Goal: Information Seeking & Learning: Check status

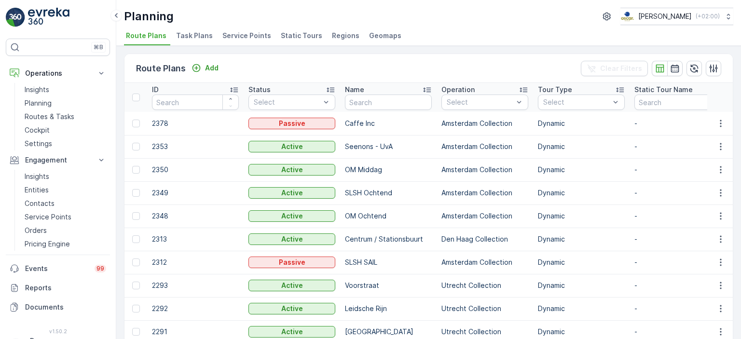
click at [183, 40] on span "Task Plans" at bounding box center [194, 36] width 37 height 10
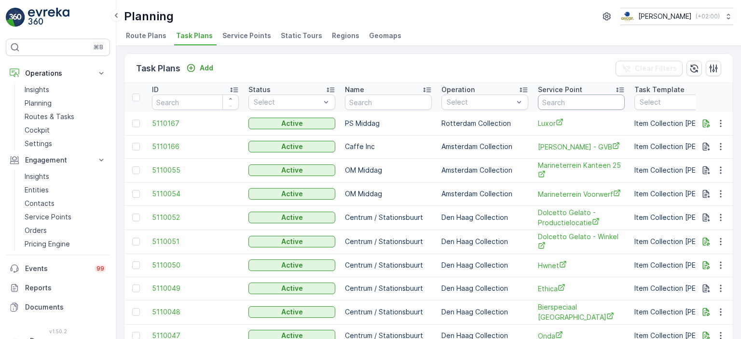
click at [555, 105] on input "text" at bounding box center [581, 102] width 87 height 15
type input "keiuk"
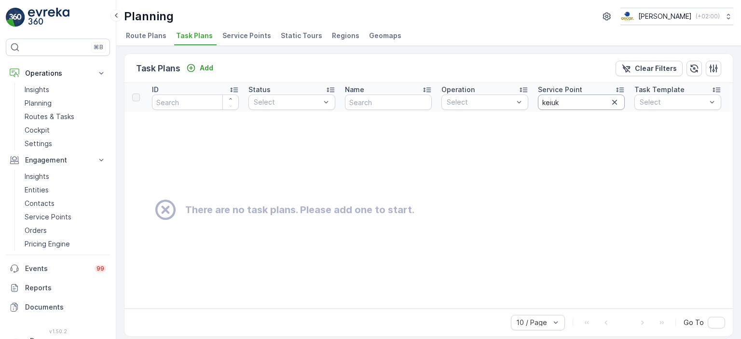
click at [555, 105] on input "keiuk" at bounding box center [581, 102] width 87 height 15
type input "keuk"
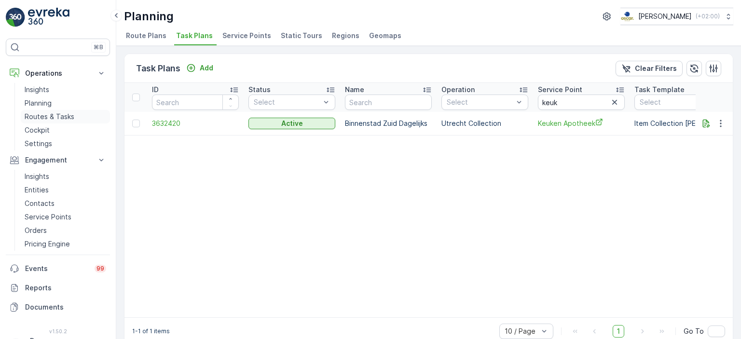
click at [51, 116] on p "Routes & Tasks" at bounding box center [50, 117] width 50 height 10
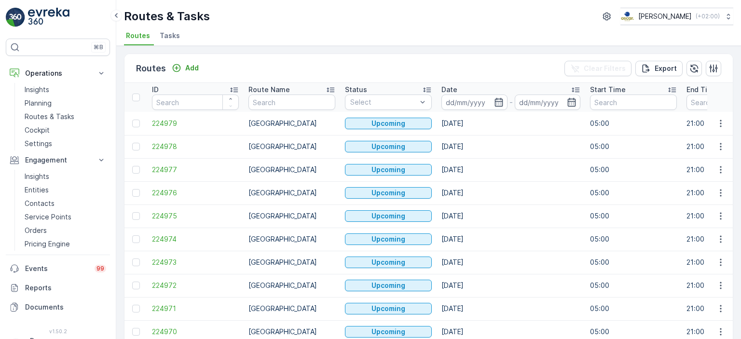
click at [171, 40] on span "Tasks" at bounding box center [170, 36] width 20 height 10
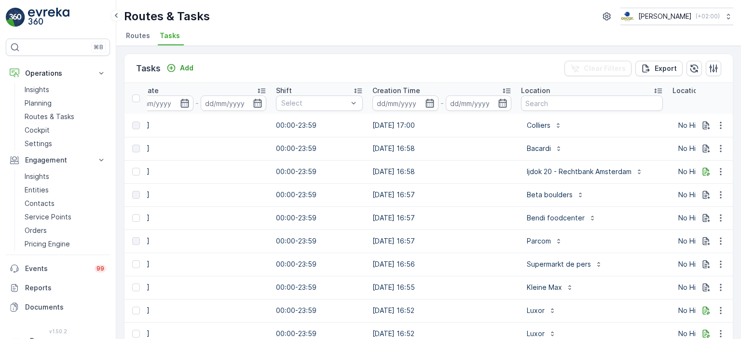
scroll to position [0, 598]
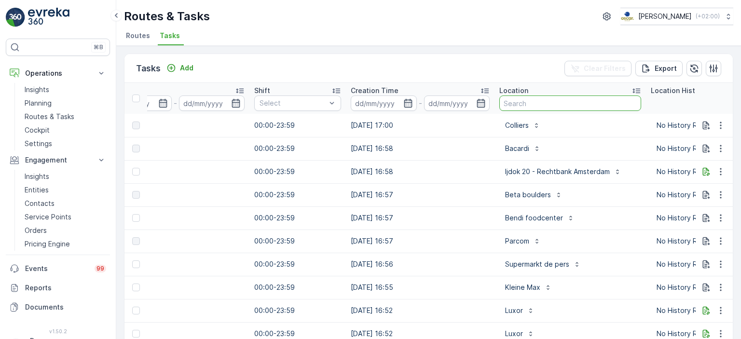
click at [529, 102] on input "text" at bounding box center [570, 102] width 142 height 15
type input "1"
type input "Keuken"
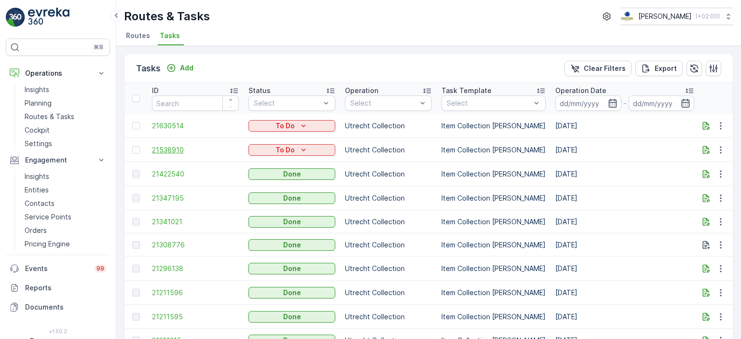
click at [179, 148] on span "21538910" at bounding box center [195, 150] width 87 height 10
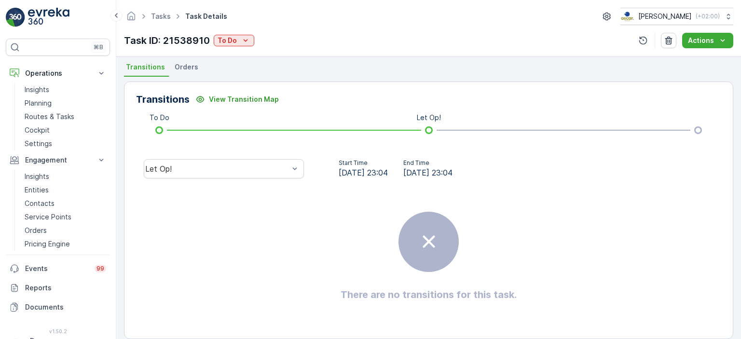
scroll to position [210, 0]
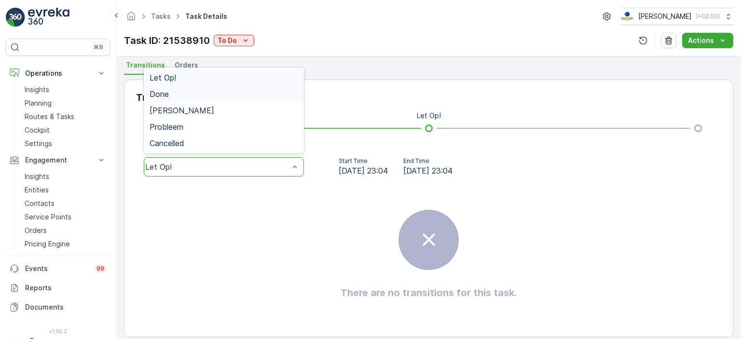
click at [255, 94] on div "Done" at bounding box center [224, 94] width 149 height 9
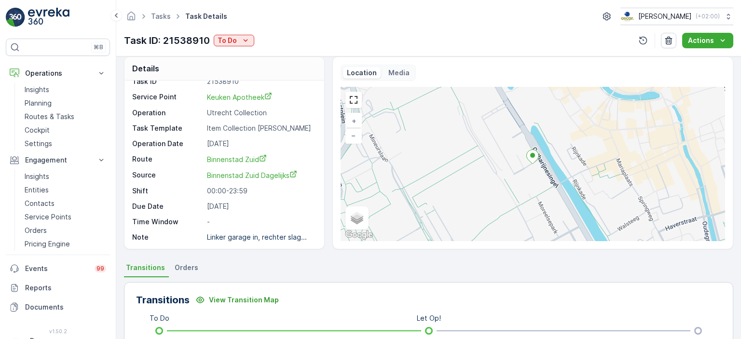
scroll to position [4, 0]
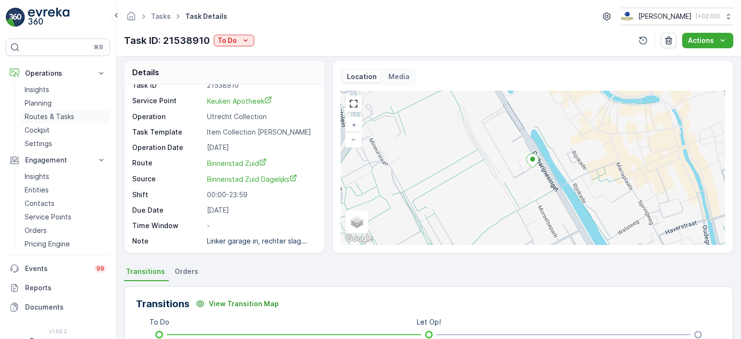
click at [44, 112] on p "Routes & Tasks" at bounding box center [50, 117] width 50 height 10
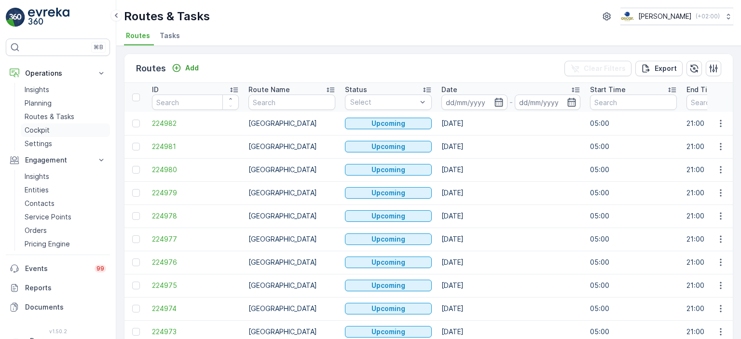
click at [31, 129] on p "Cockpit" at bounding box center [37, 130] width 25 height 10
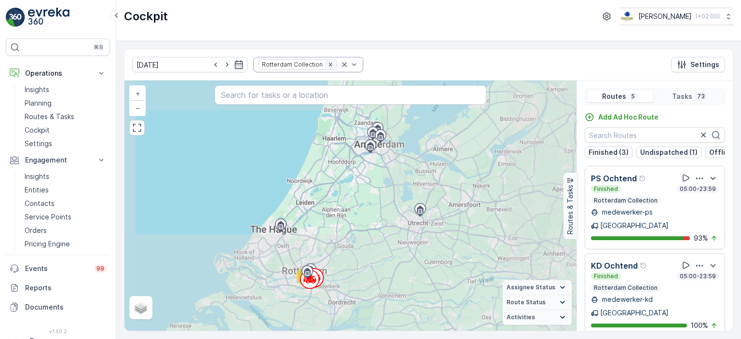
click at [325, 63] on div "Remove Rotterdam Collection" at bounding box center [330, 65] width 11 height 8
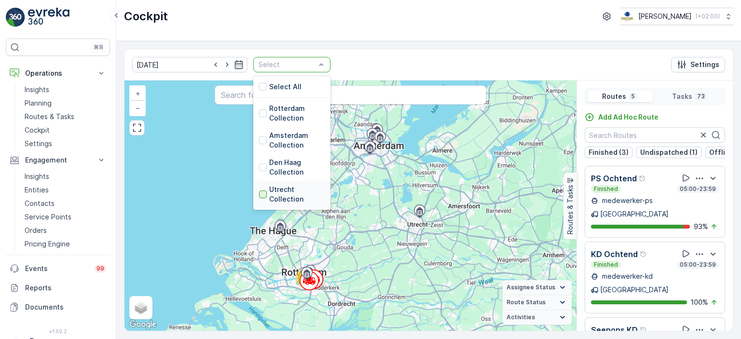
click at [259, 194] on div at bounding box center [263, 195] width 8 height 8
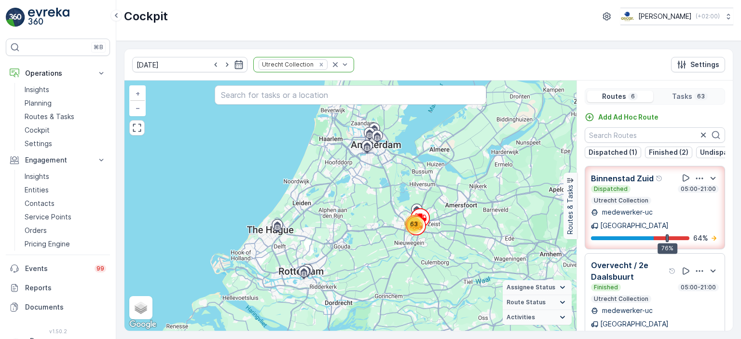
scroll to position [12, 0]
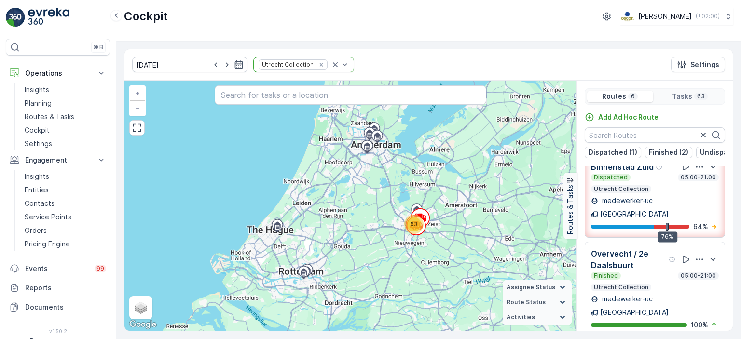
click at [644, 193] on p "Utrecht Collection" at bounding box center [621, 189] width 56 height 8
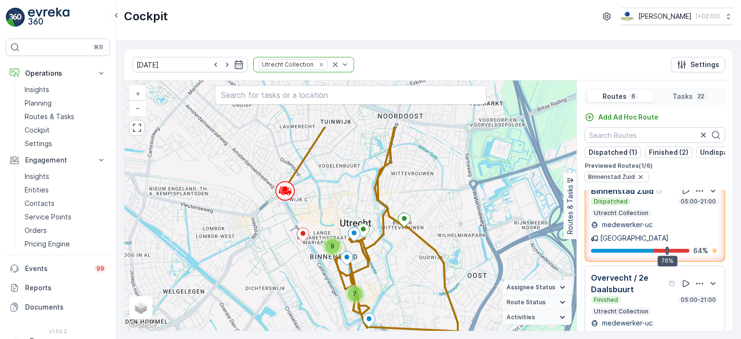
drag, startPoint x: 269, startPoint y: 162, endPoint x: 272, endPoint y: 232, distance: 71.0
click at [272, 232] on div "9 7 + − Satellite Roadmap Terrain Hybrid Leaflet Keyboard shortcuts Map Data Ma…" at bounding box center [350, 206] width 452 height 250
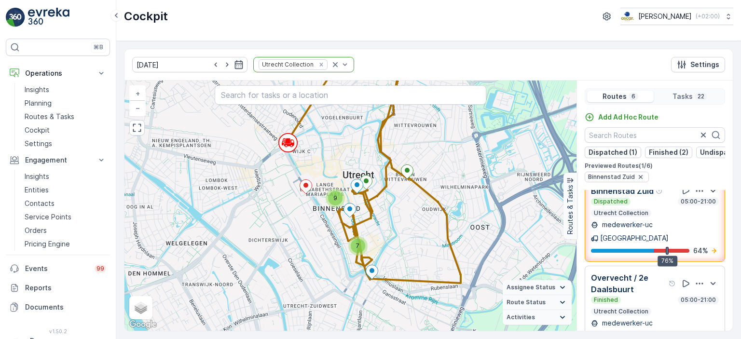
drag, startPoint x: 370, startPoint y: 258, endPoint x: 374, endPoint y: 199, distance: 59.5
click at [374, 199] on icon at bounding box center [375, 98] width 181 height 370
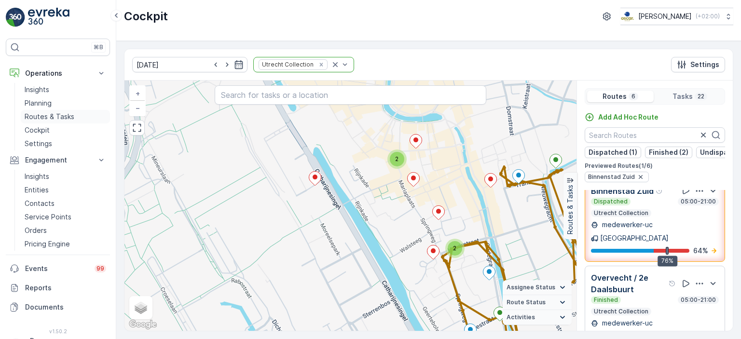
click at [63, 121] on p "Routes & Tasks" at bounding box center [50, 117] width 50 height 10
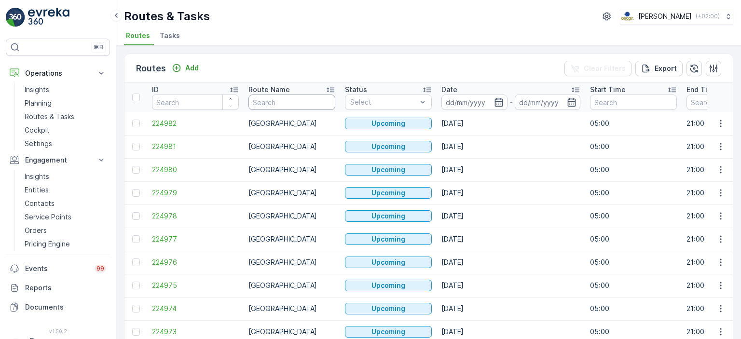
click at [294, 103] on input "text" at bounding box center [291, 102] width 87 height 15
type input "Binnen"
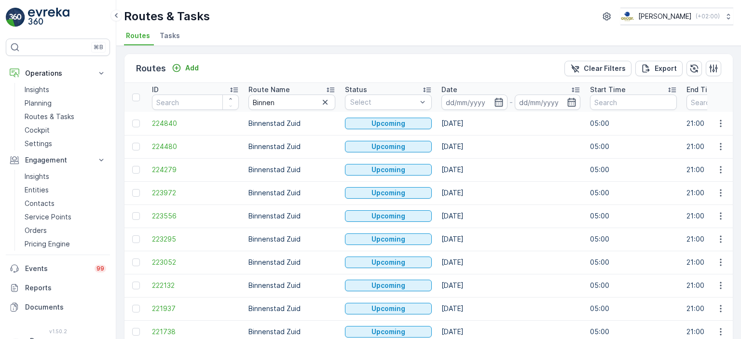
scroll to position [44, 0]
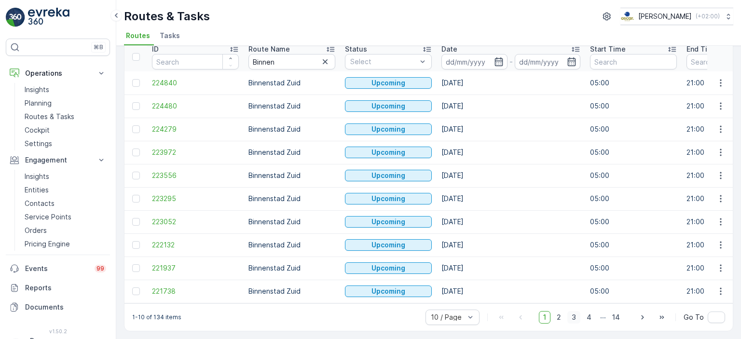
click at [573, 319] on span "3" at bounding box center [573, 317] width 13 height 13
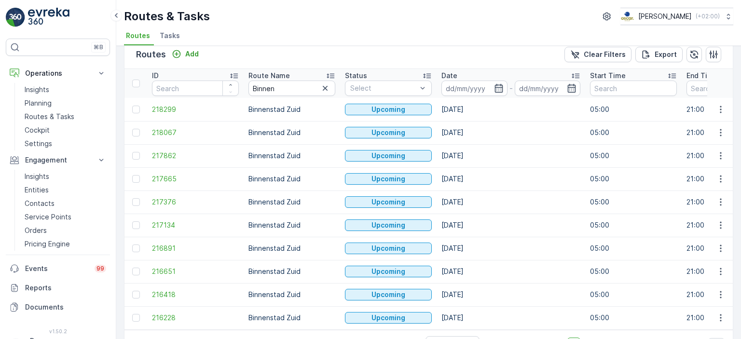
scroll to position [44, 0]
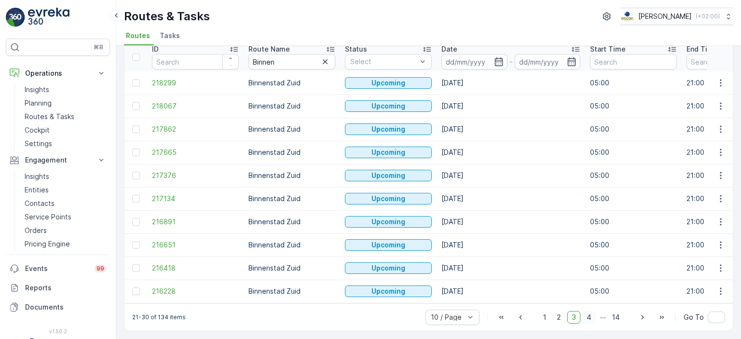
click at [592, 320] on span "4" at bounding box center [589, 317] width 14 height 13
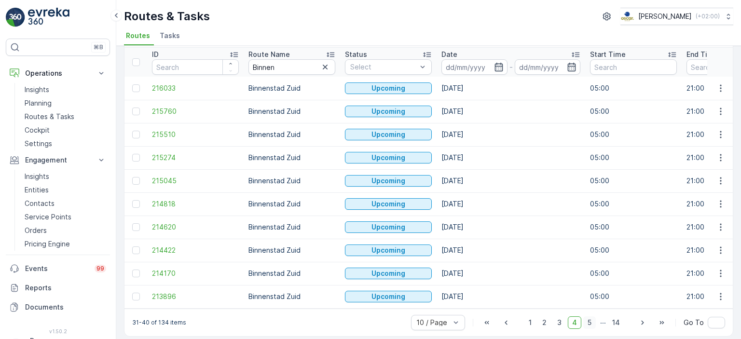
click at [592, 327] on span "5" at bounding box center [589, 322] width 13 height 13
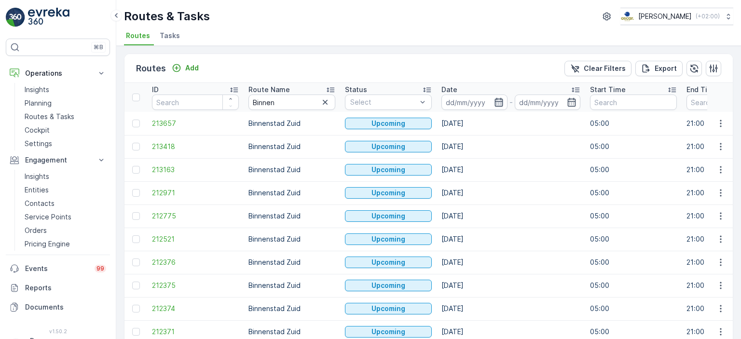
click at [501, 106] on icon "button" at bounding box center [498, 102] width 8 height 9
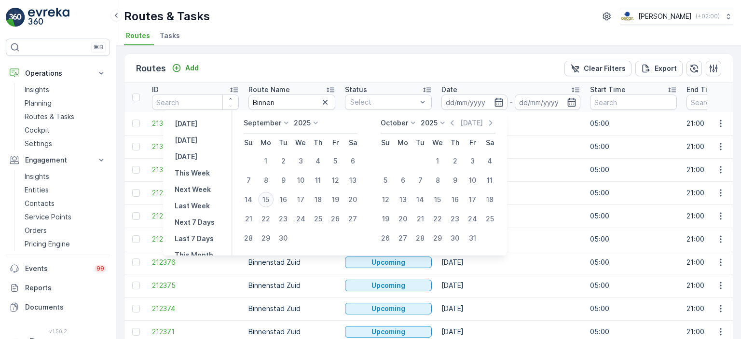
click at [269, 201] on div "15" at bounding box center [265, 199] width 15 height 15
type input "[DATE]"
click at [484, 101] on input at bounding box center [474, 102] width 66 height 15
type input "[DATE]"
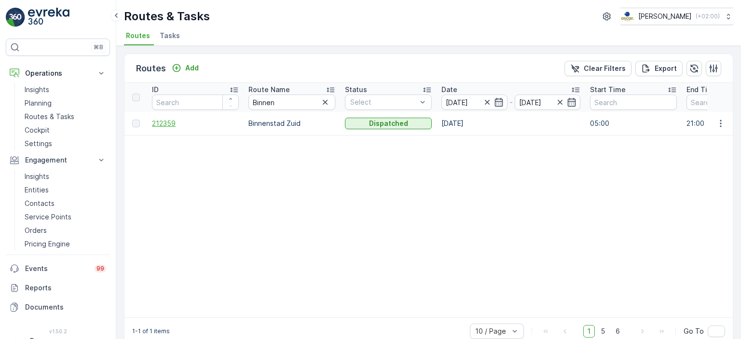
click at [162, 121] on span "212359" at bounding box center [195, 124] width 87 height 10
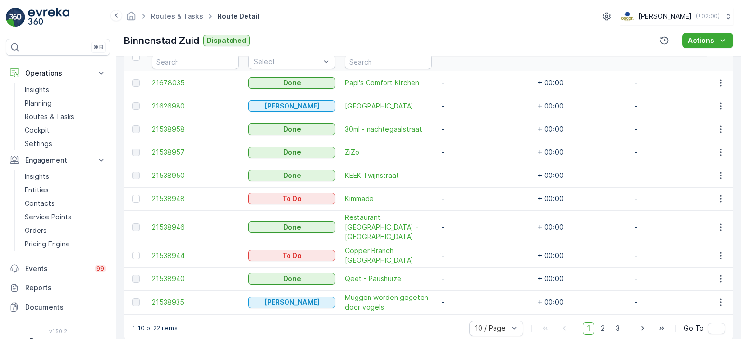
scroll to position [277, 0]
click at [603, 324] on span "2" at bounding box center [602, 328] width 13 height 13
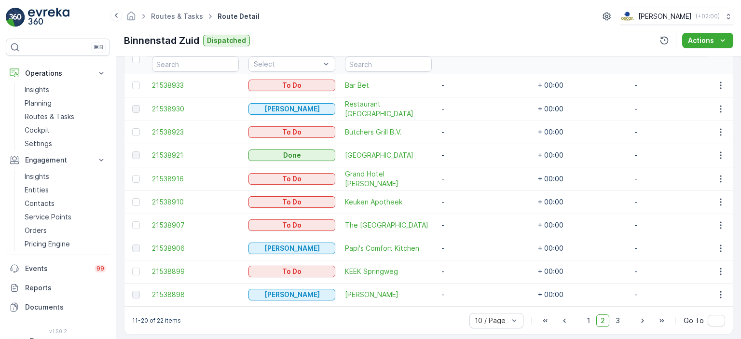
scroll to position [285, 0]
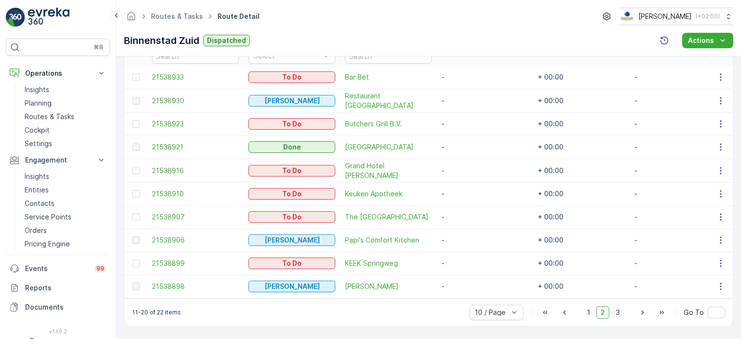
click at [614, 314] on span "3" at bounding box center [617, 312] width 13 height 13
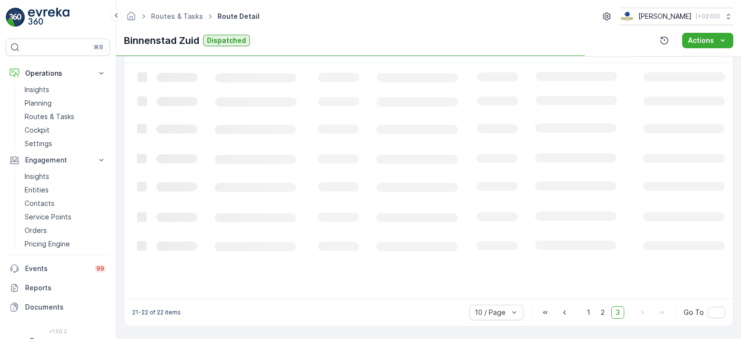
scroll to position [255, 0]
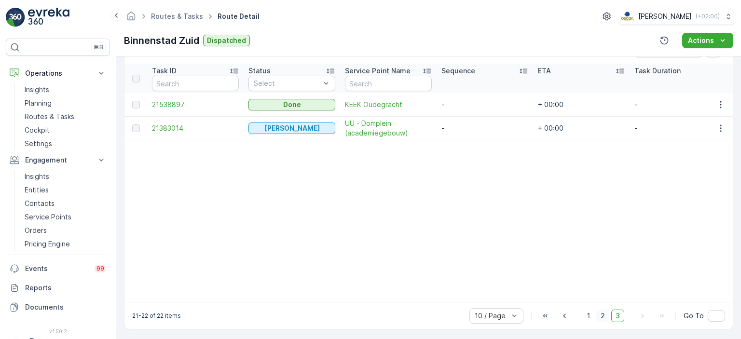
click at [599, 319] on span "2" at bounding box center [602, 316] width 13 height 13
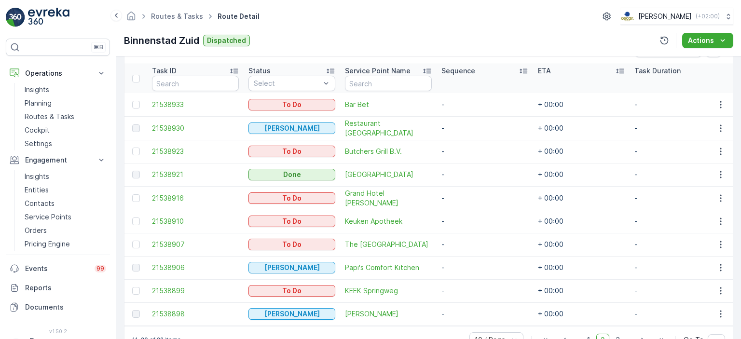
scroll to position [285, 0]
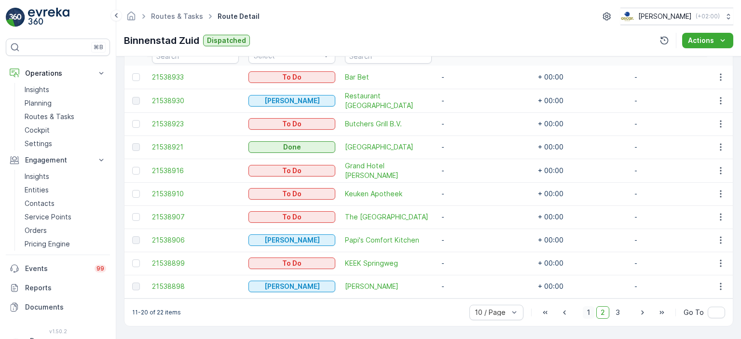
click at [590, 315] on span "1" at bounding box center [589, 312] width 12 height 13
